Goal: Task Accomplishment & Management: Manage account settings

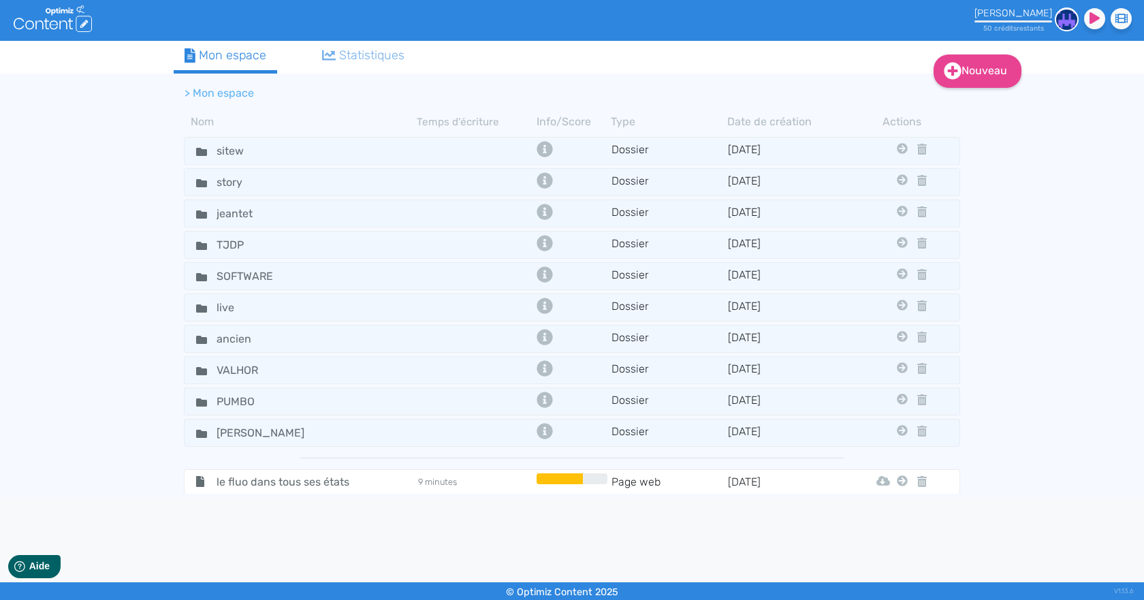
click at [1062, 16] on img at bounding box center [1067, 19] width 24 height 24
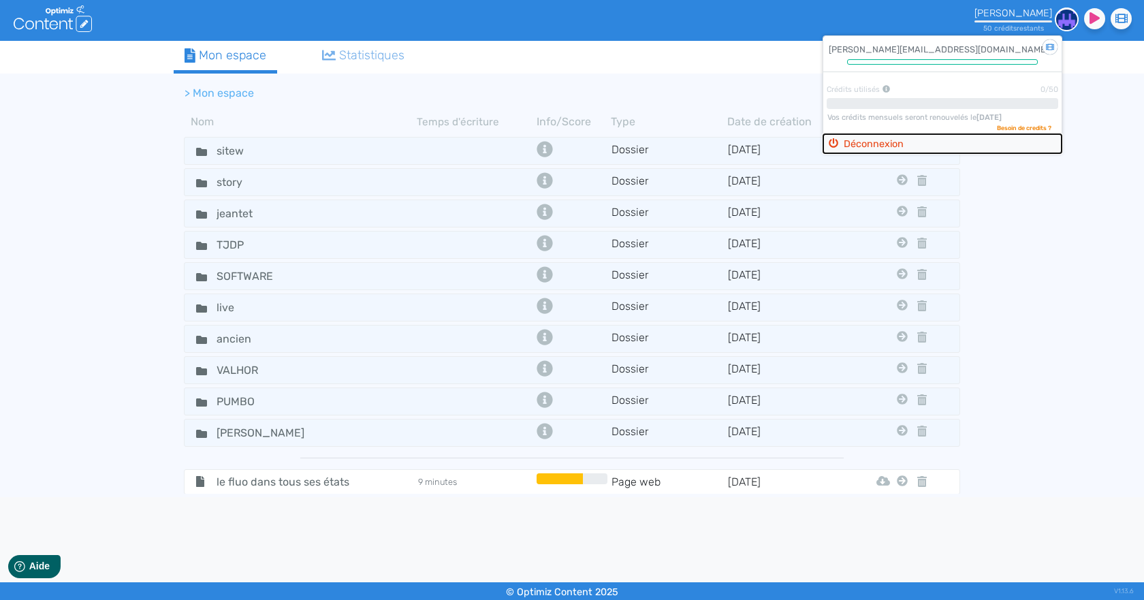
click at [909, 142] on button "Déconnexion" at bounding box center [942, 144] width 238 height 20
